Goal: Information Seeking & Learning: Learn about a topic

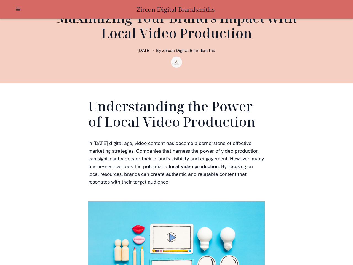
scroll to position [165, 0]
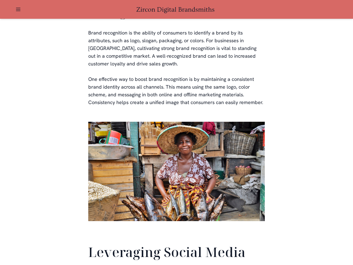
scroll to position [1299, 0]
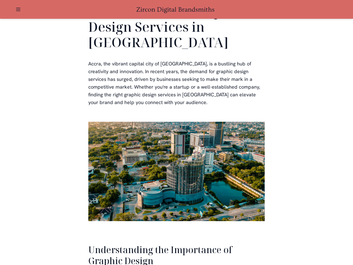
scroll to position [1133, 0]
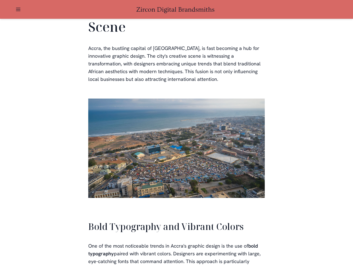
scroll to position [1249, 0]
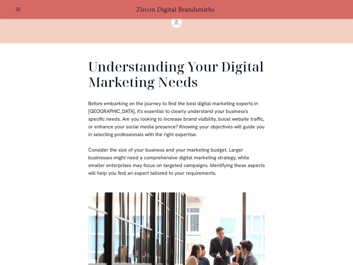
scroll to position [165, 0]
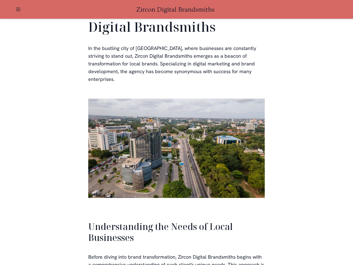
scroll to position [1176, 0]
